Goal: Information Seeking & Learning: Learn about a topic

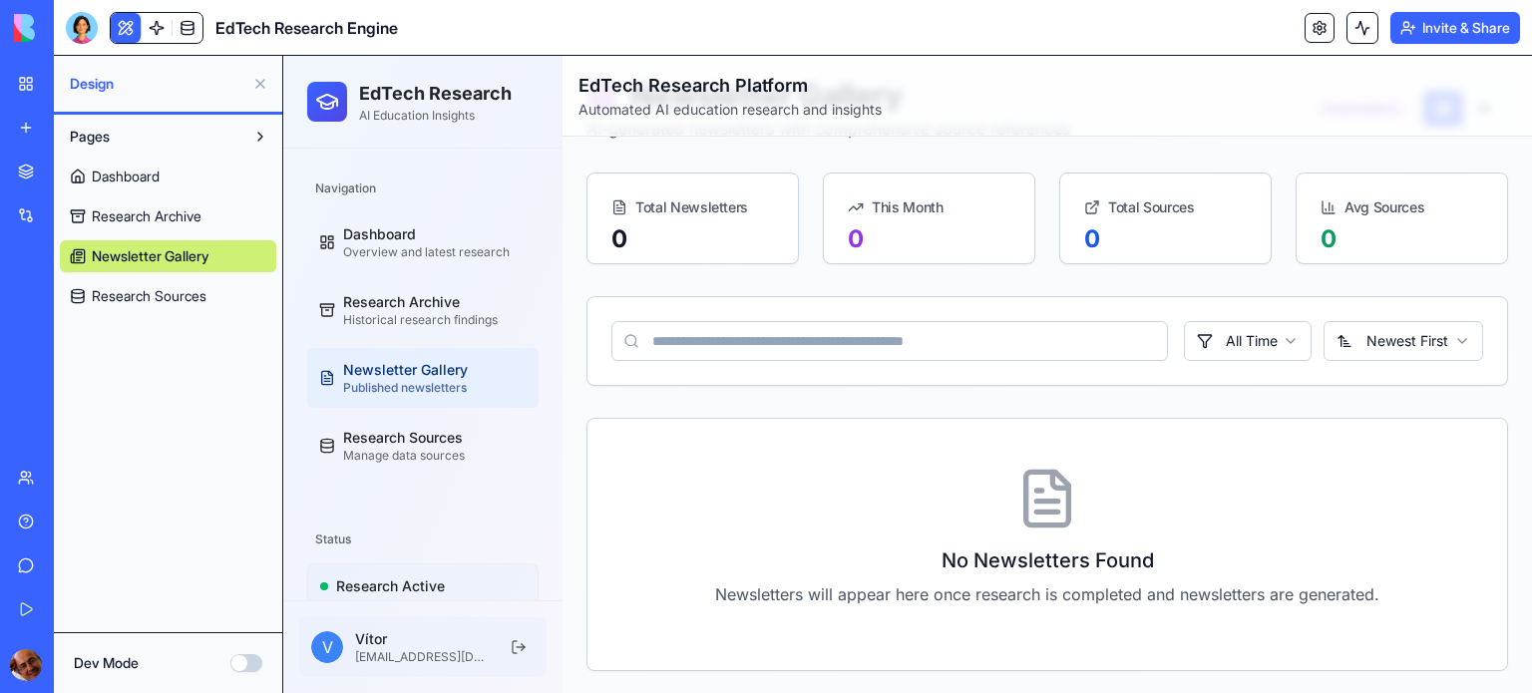
scroll to position [100, 0]
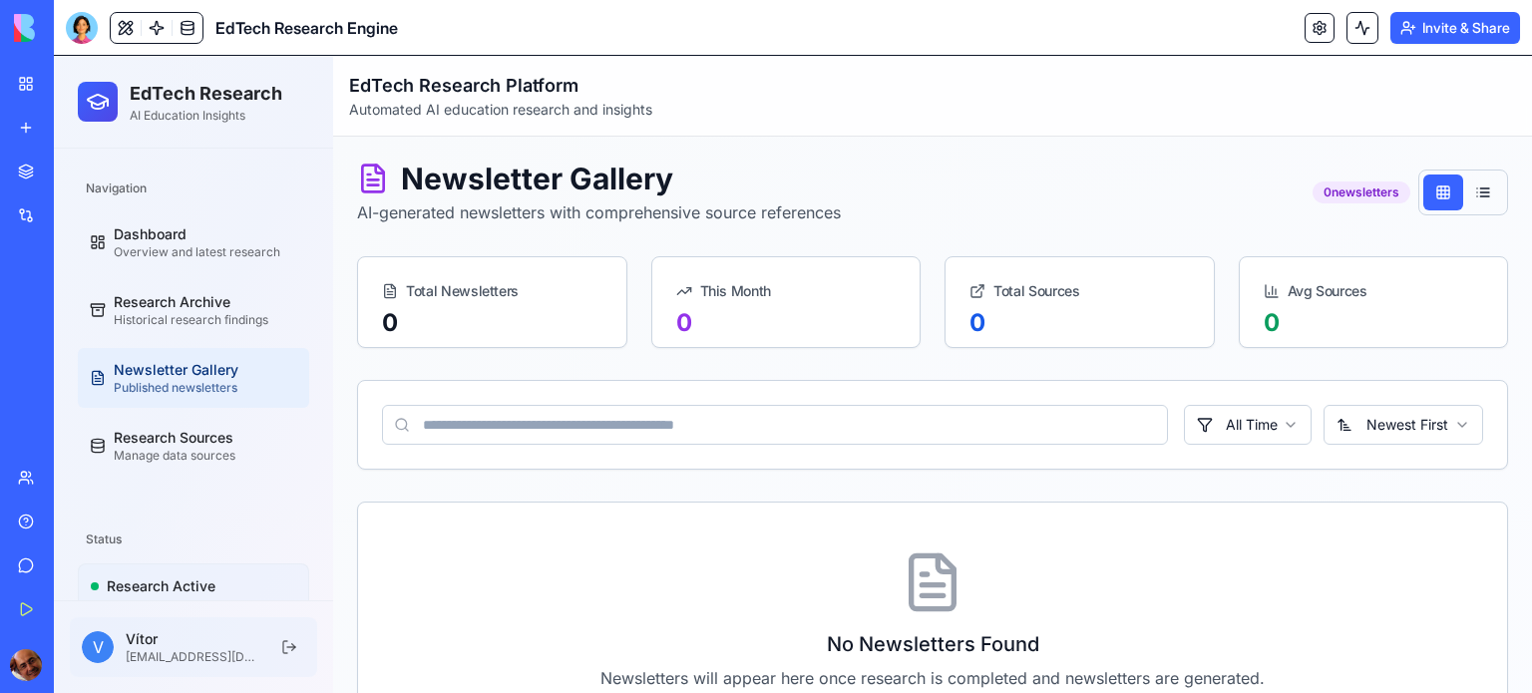
click at [1445, 34] on button "Invite & Share" at bounding box center [1456, 28] width 130 height 32
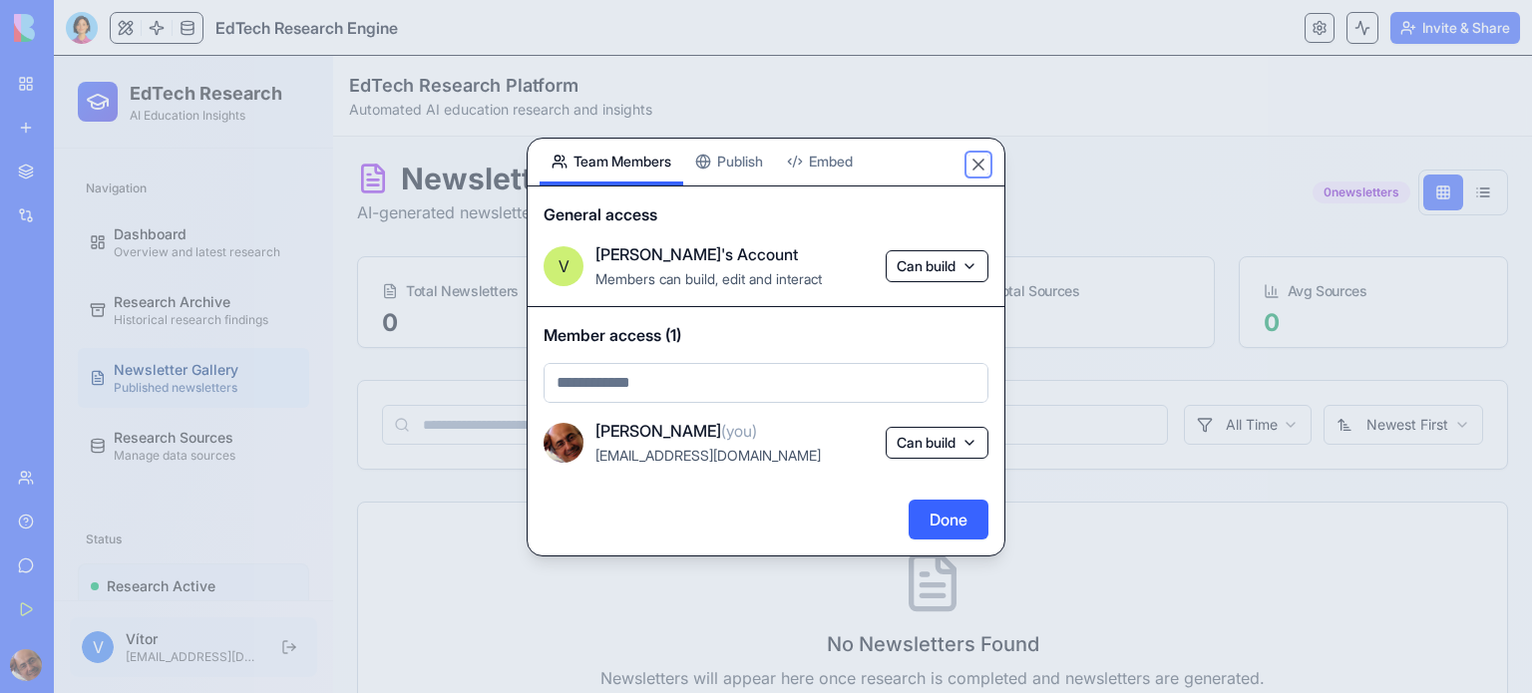
click at [978, 167] on button "Close" at bounding box center [979, 165] width 20 height 20
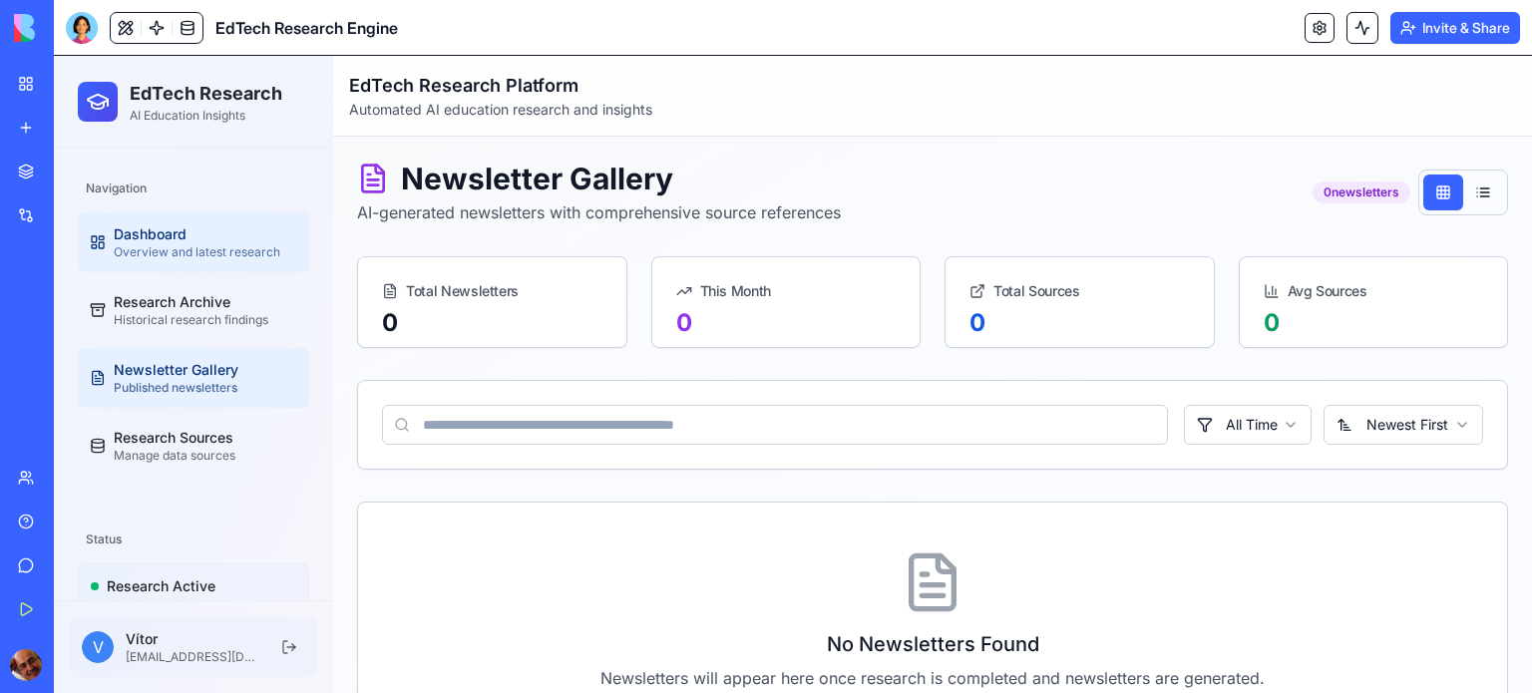
click at [179, 230] on div "Dashboard" at bounding box center [206, 234] width 184 height 20
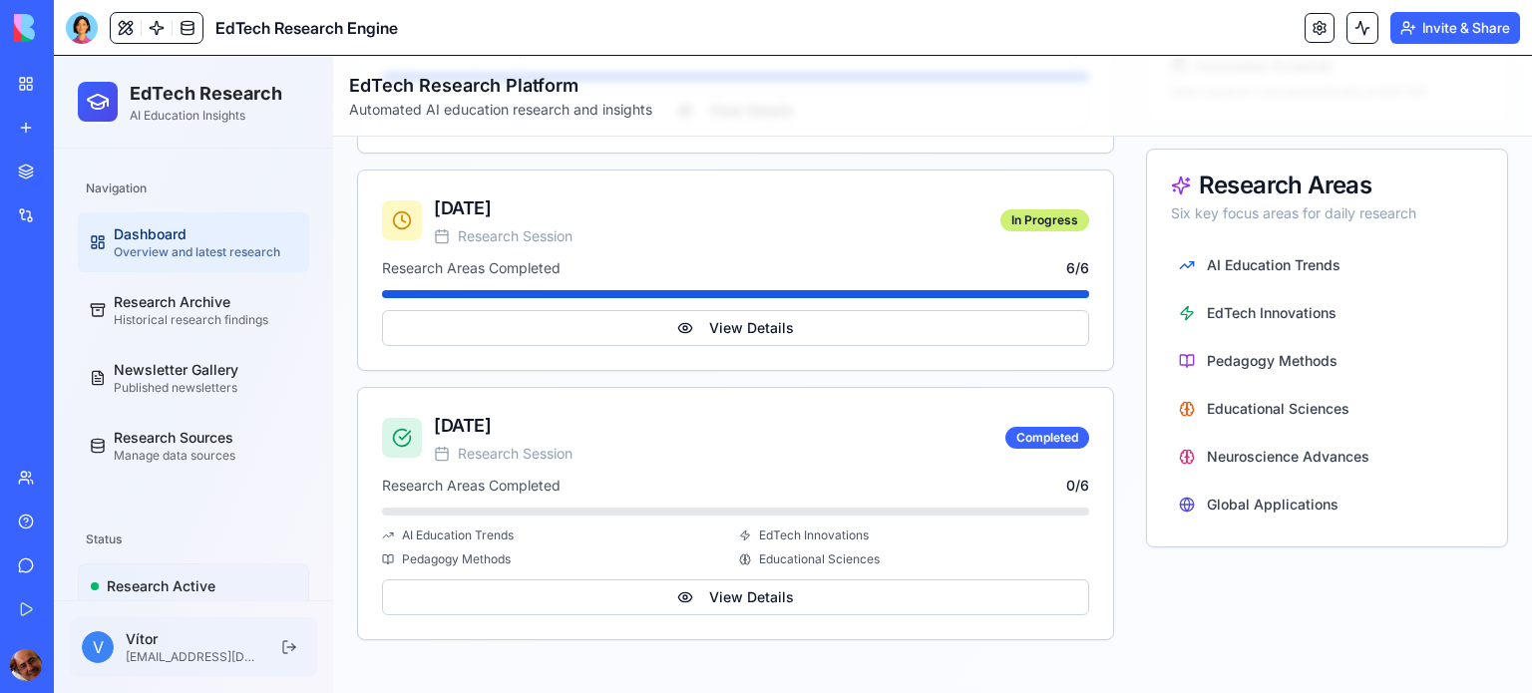
scroll to position [680, 0]
click at [748, 601] on button "View Details" at bounding box center [735, 597] width 707 height 36
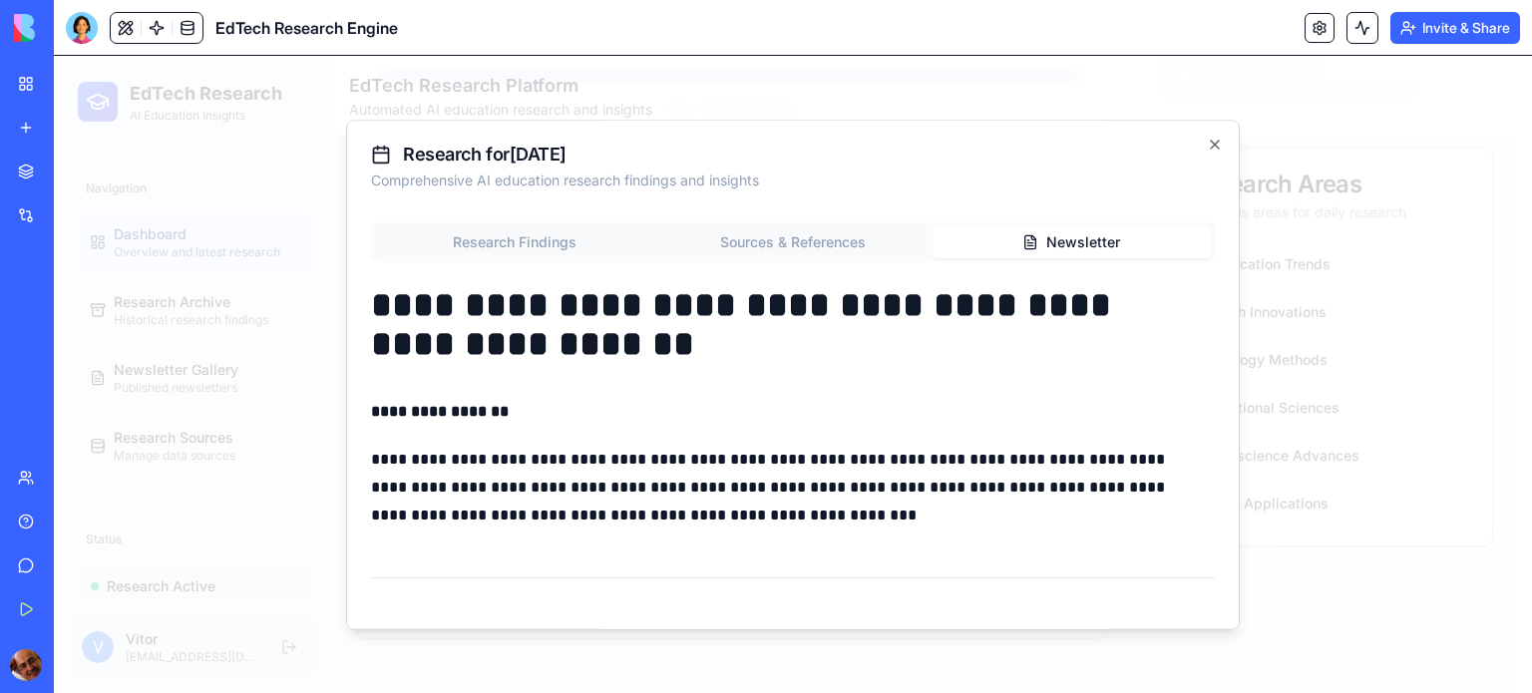
click at [1054, 242] on button "Newsletter" at bounding box center [1072, 242] width 278 height 32
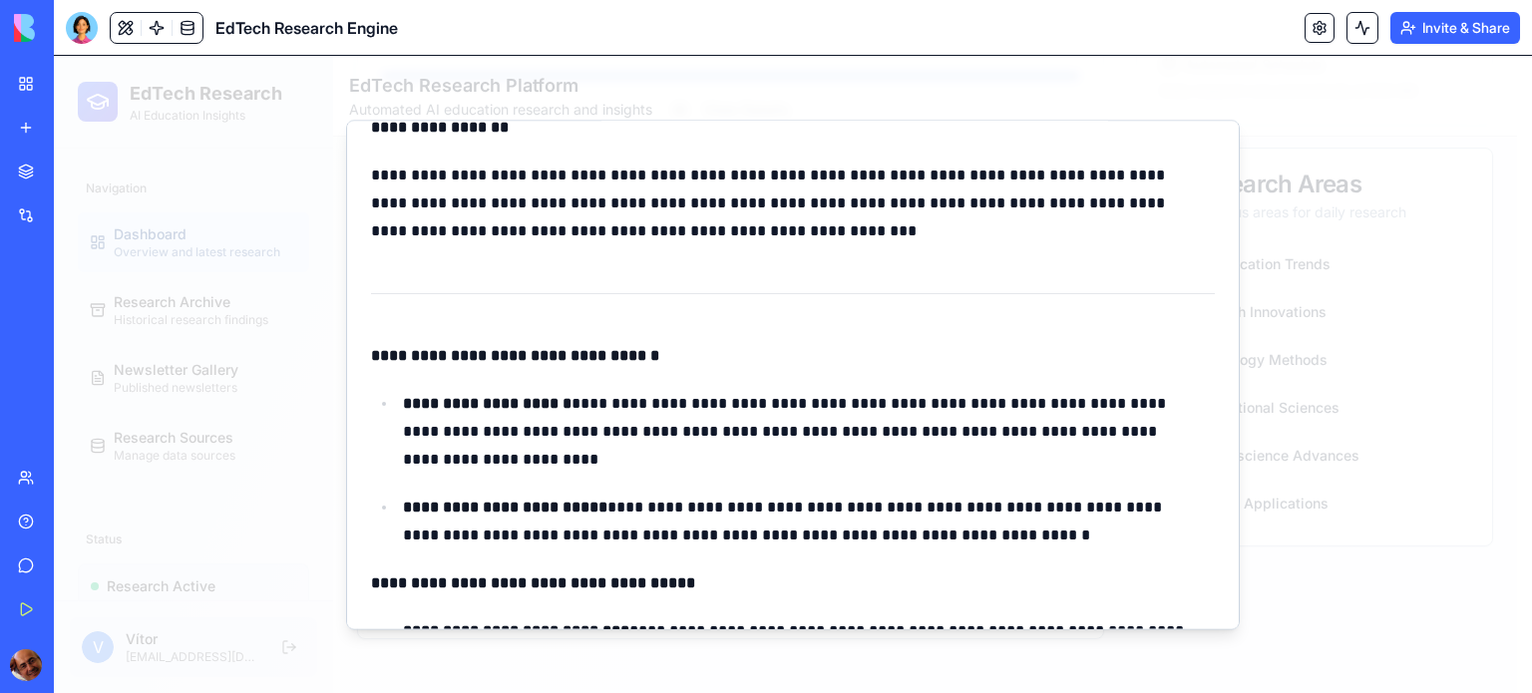
scroll to position [0, 0]
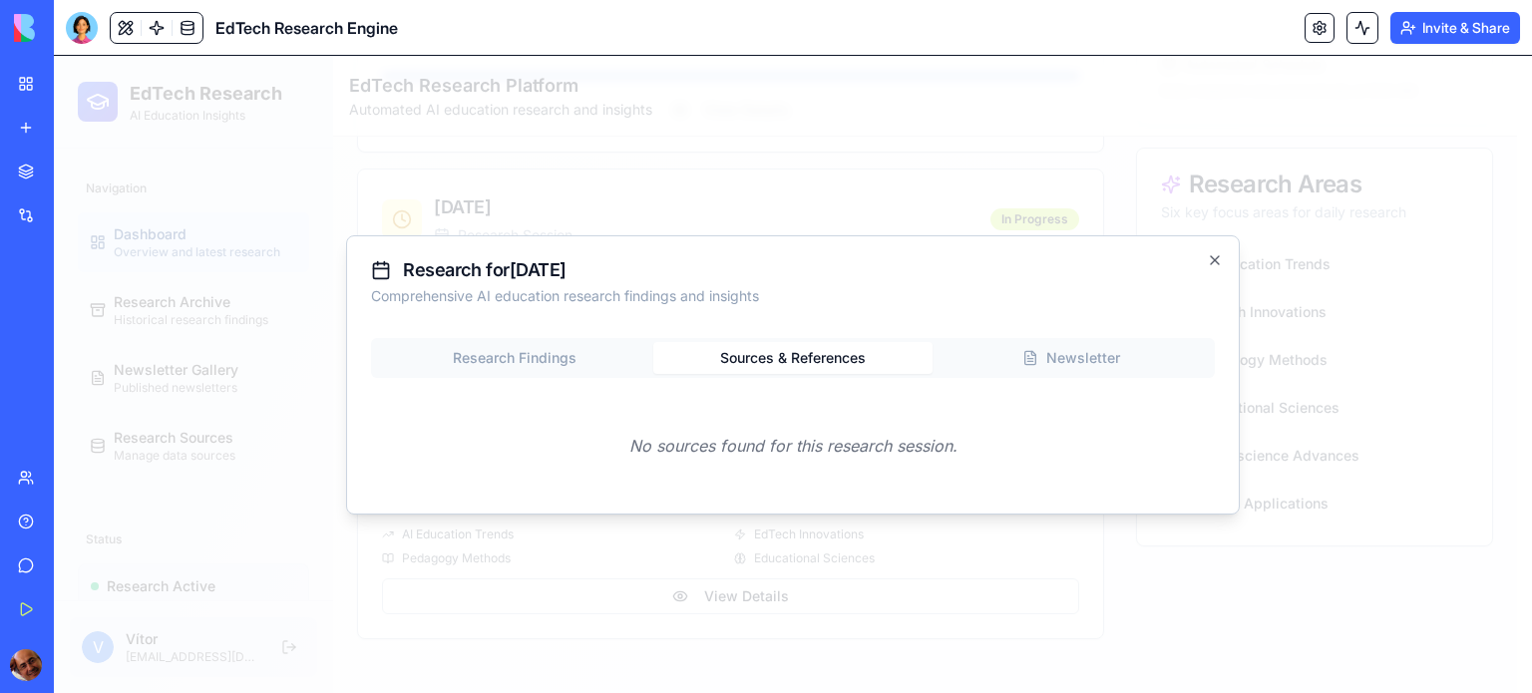
click at [830, 246] on div "Research for September 19, 2025 Comprehensive AI education research findings an…" at bounding box center [793, 374] width 894 height 279
click at [531, 351] on div "Research Findings Sources & References Newsletter No sources found for this res…" at bounding box center [793, 414] width 844 height 152
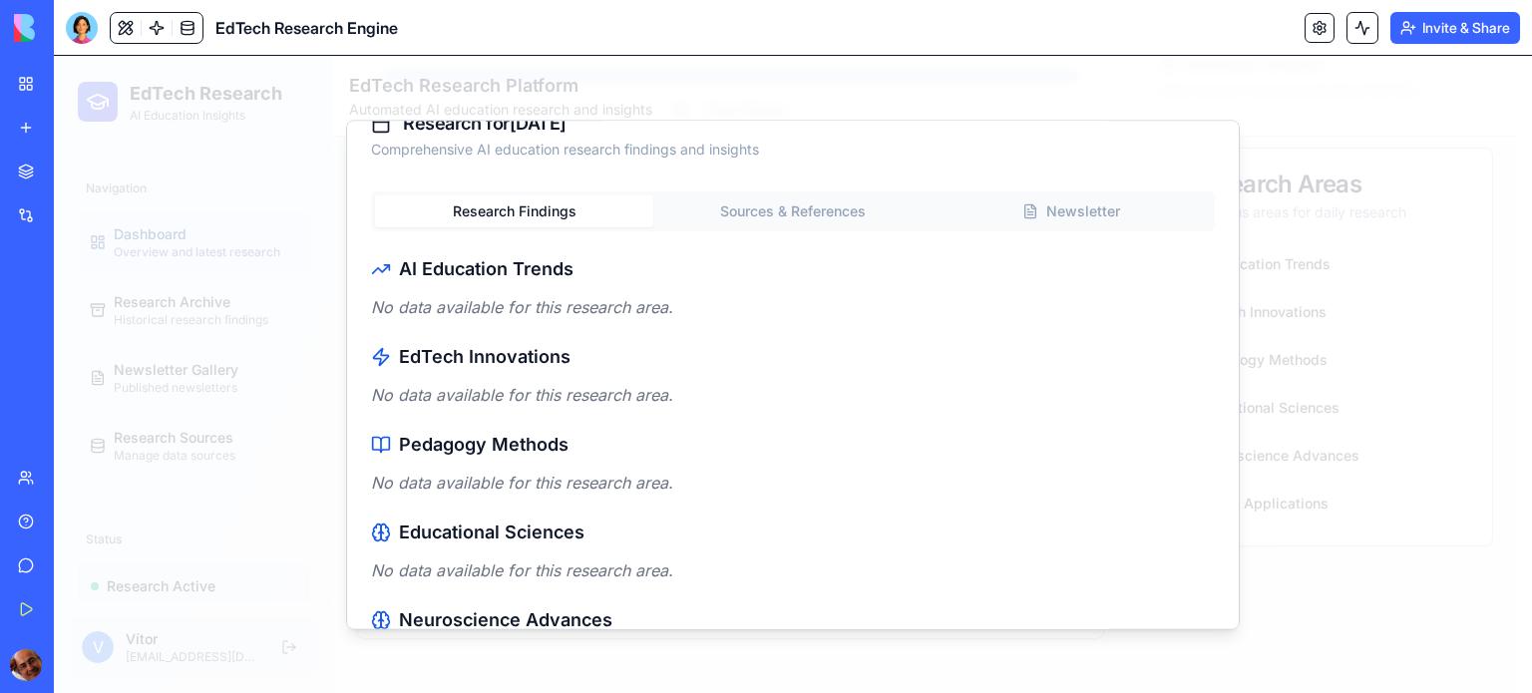
scroll to position [32, 0]
click at [568, 306] on p "No data available for this research area." at bounding box center [793, 306] width 844 height 24
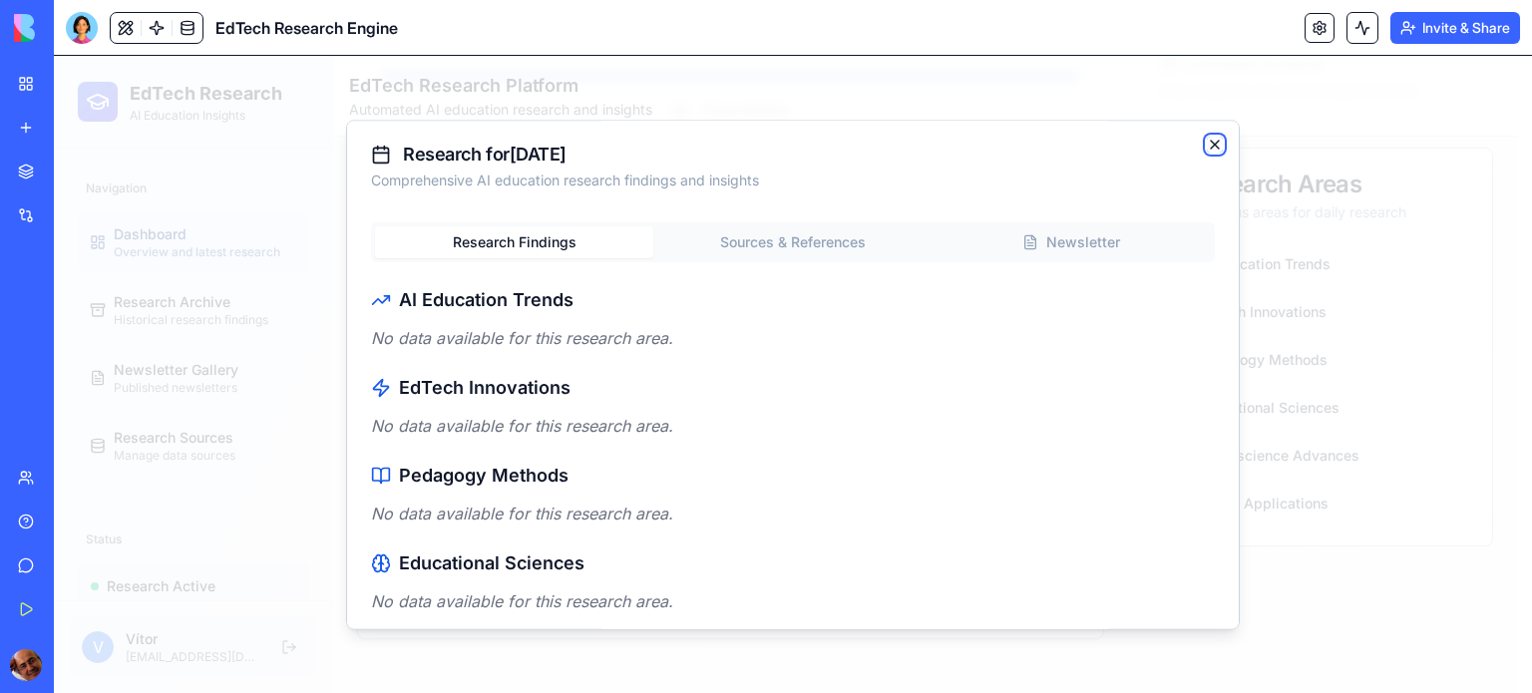
click at [1207, 139] on icon "button" at bounding box center [1215, 145] width 16 height 16
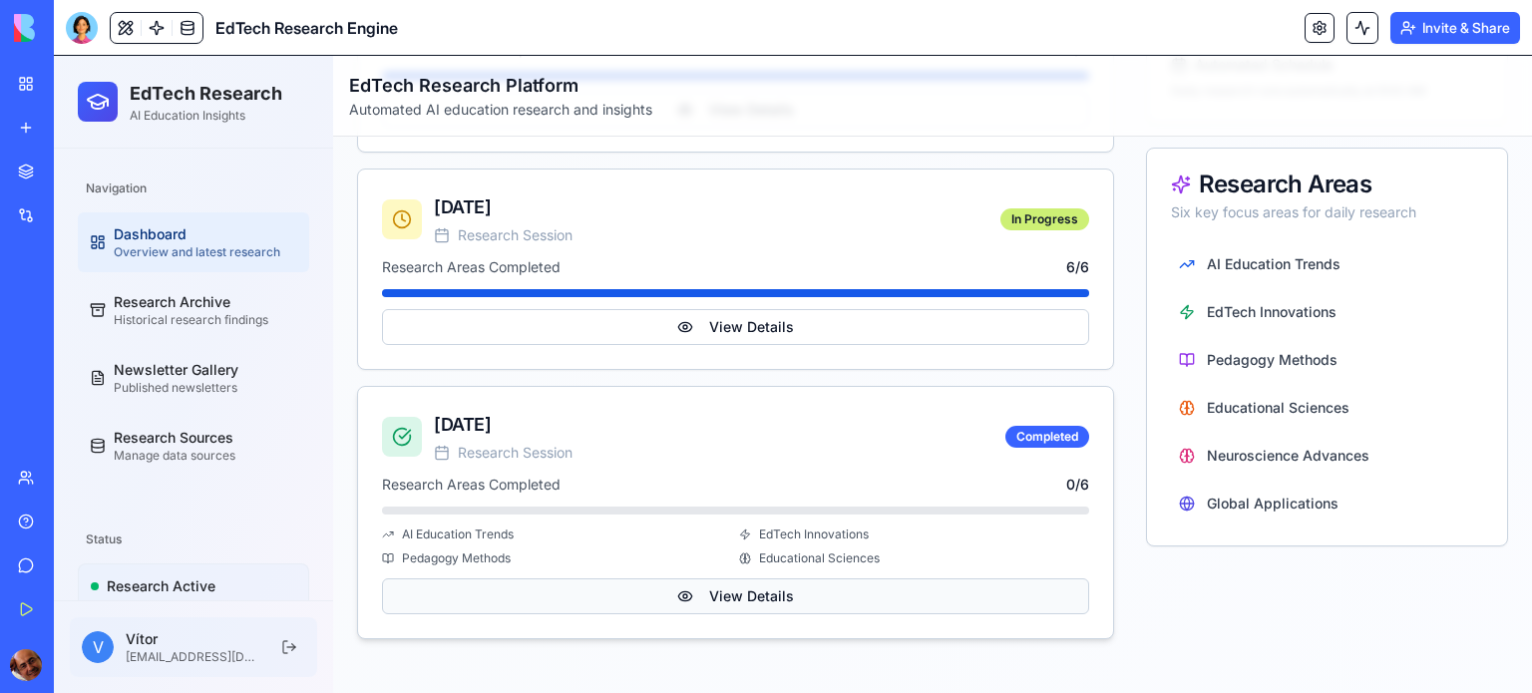
click at [676, 595] on button "View Details" at bounding box center [735, 597] width 707 height 36
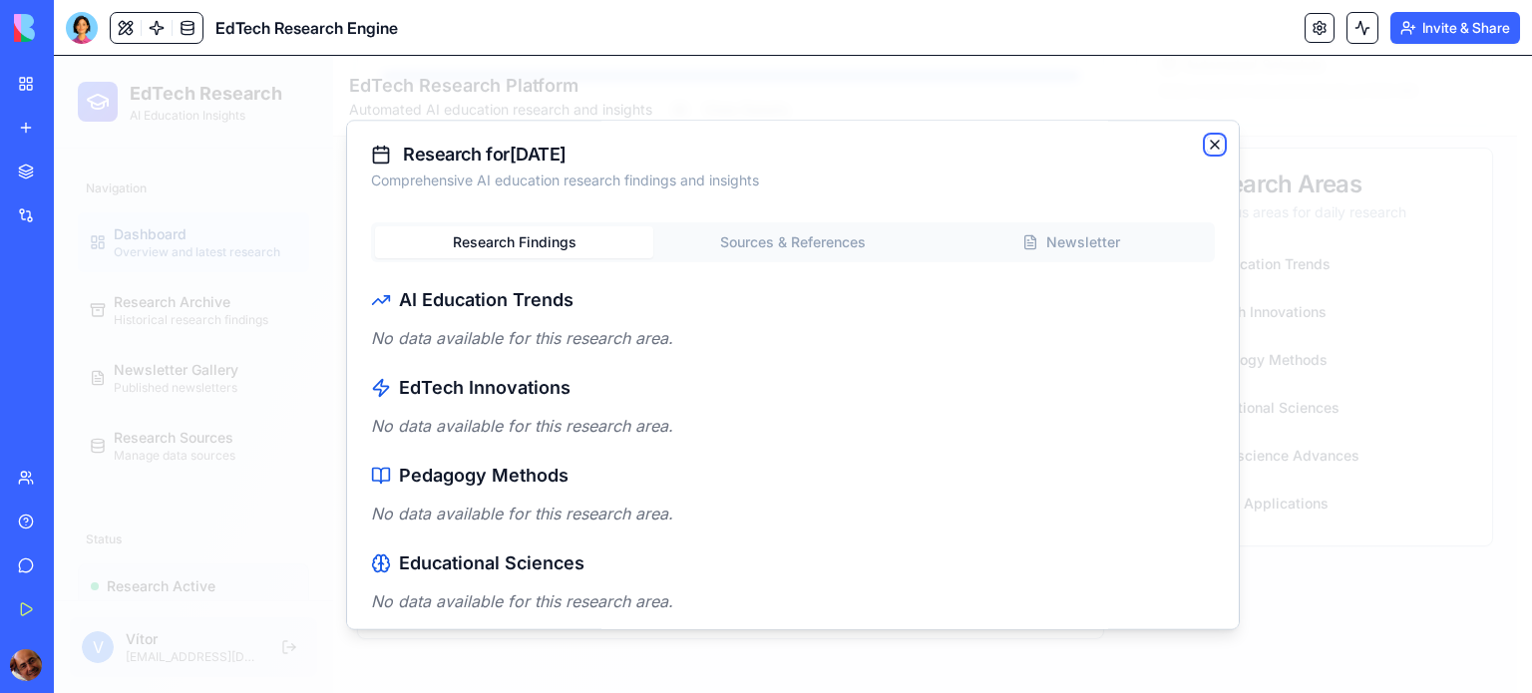
click at [1207, 138] on icon "button" at bounding box center [1215, 145] width 16 height 16
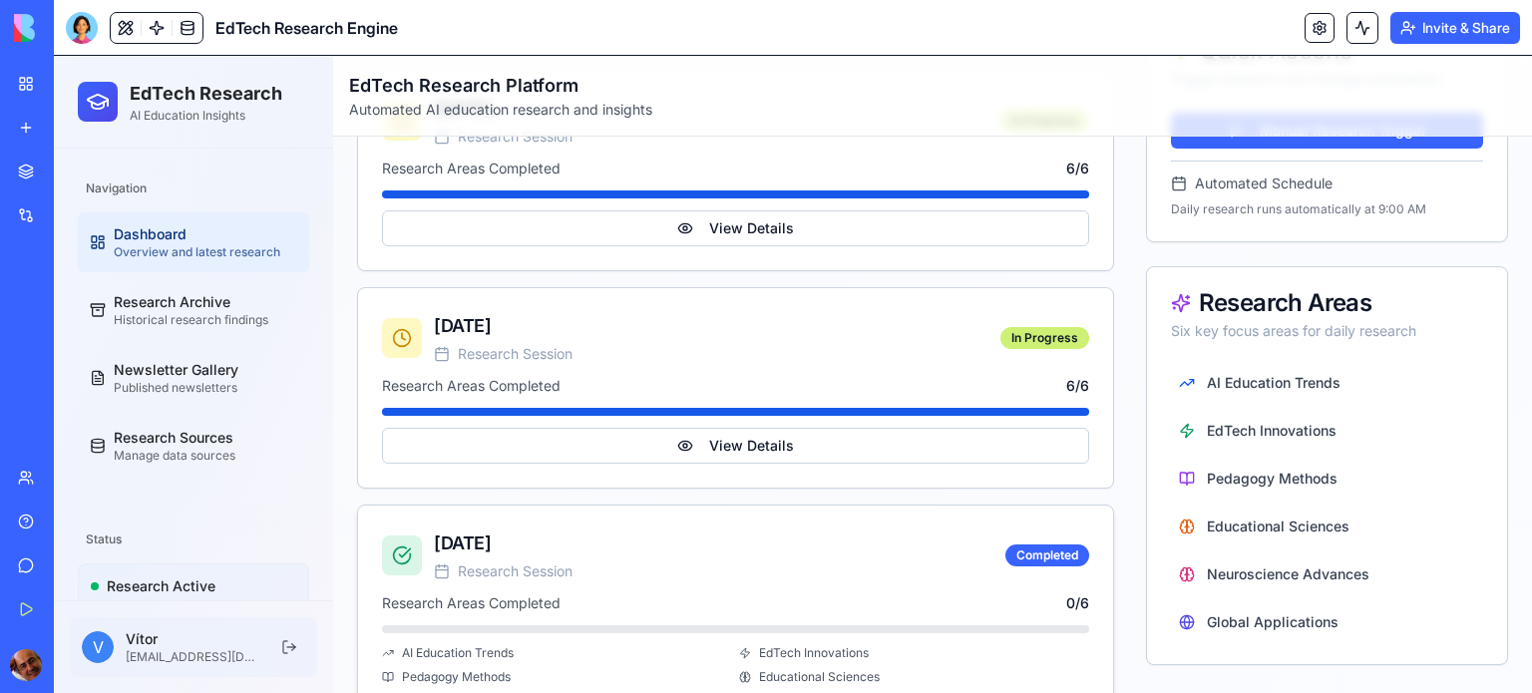
scroll to position [557, 0]
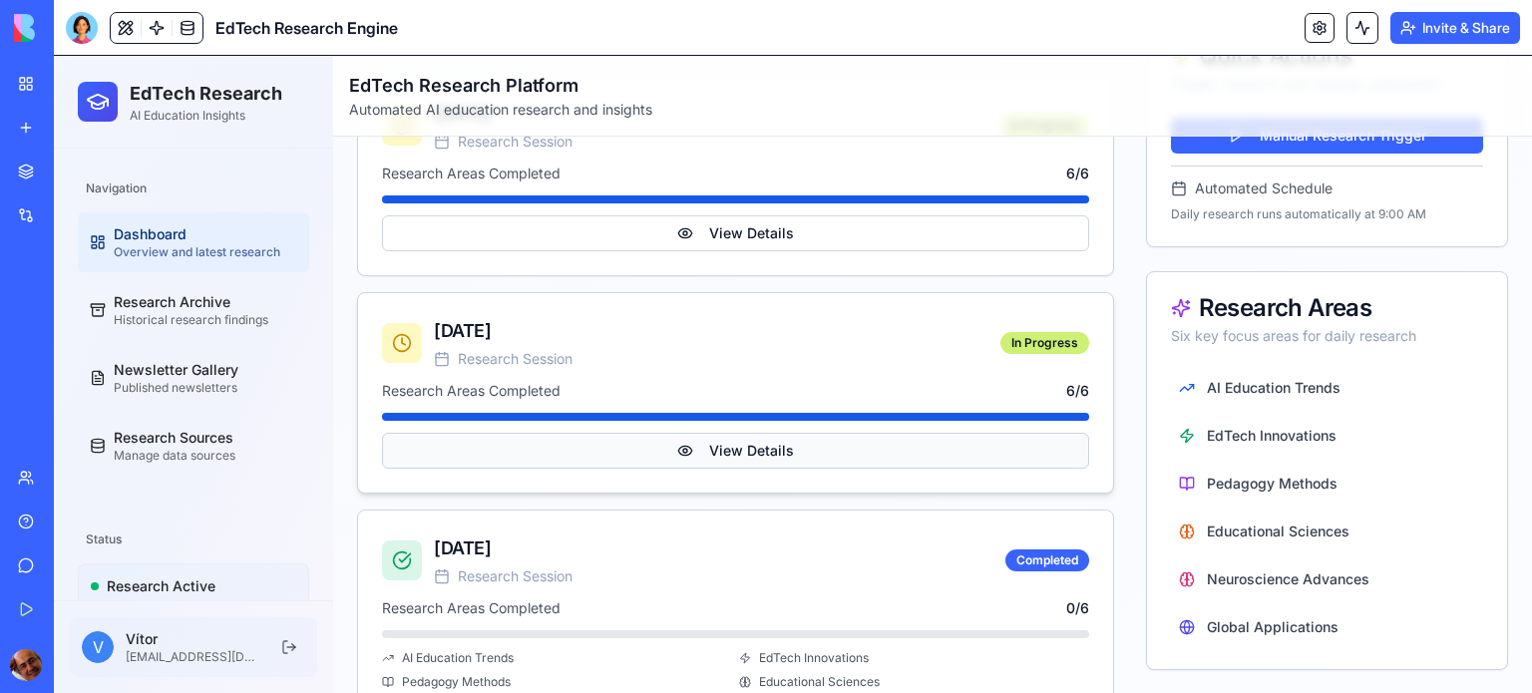
click at [743, 442] on button "View Details" at bounding box center [735, 451] width 707 height 36
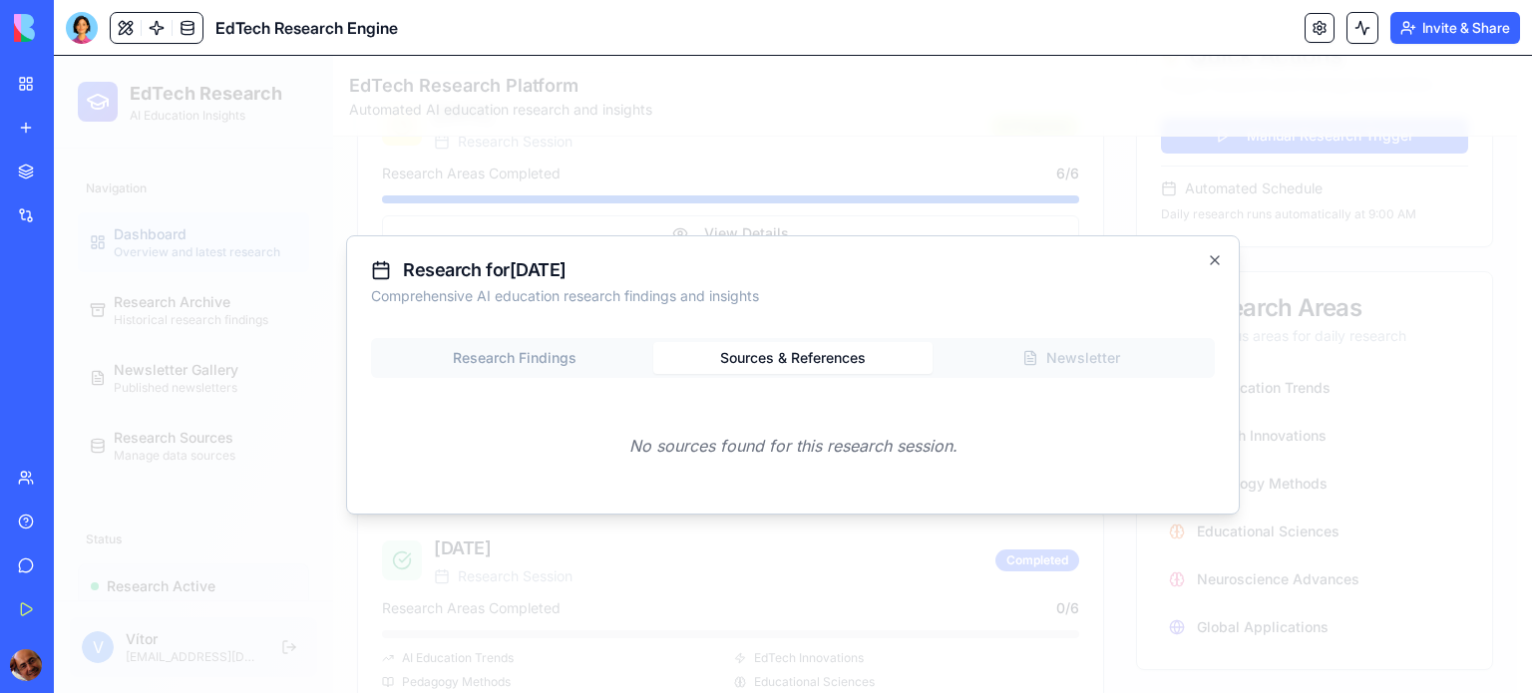
scroll to position [0, 0]
click at [774, 203] on body "EdTech Research AI Education Insights Navigation Dashboard Overview and latest …" at bounding box center [785, 159] width 1463 height 1320
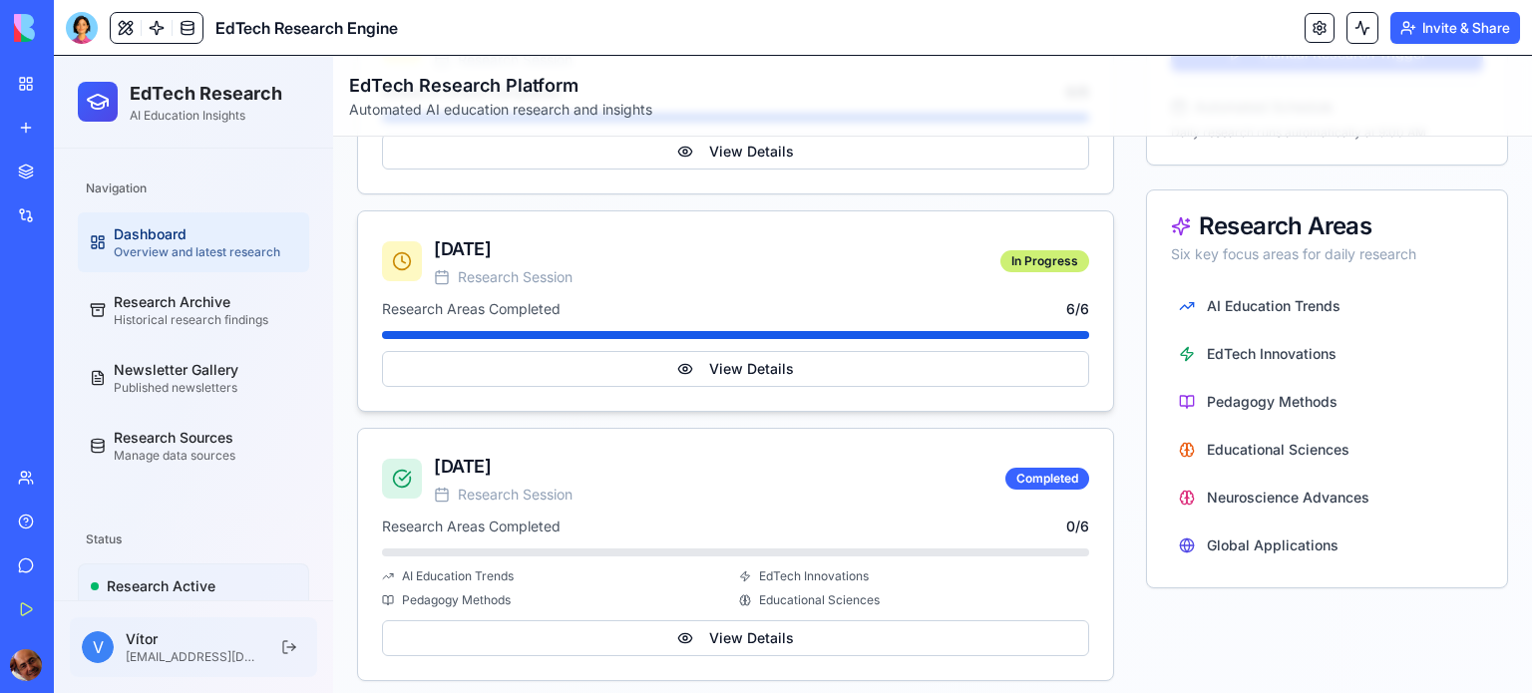
scroll to position [637, 0]
